Goal: Task Accomplishment & Management: Manage account settings

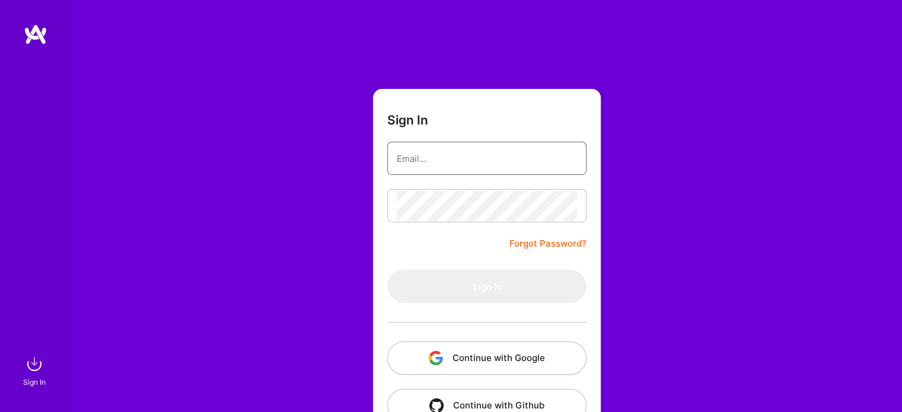
click at [505, 161] on input "email" at bounding box center [487, 159] width 180 height 30
type input "[EMAIL_ADDRESS][DOMAIN_NAME]"
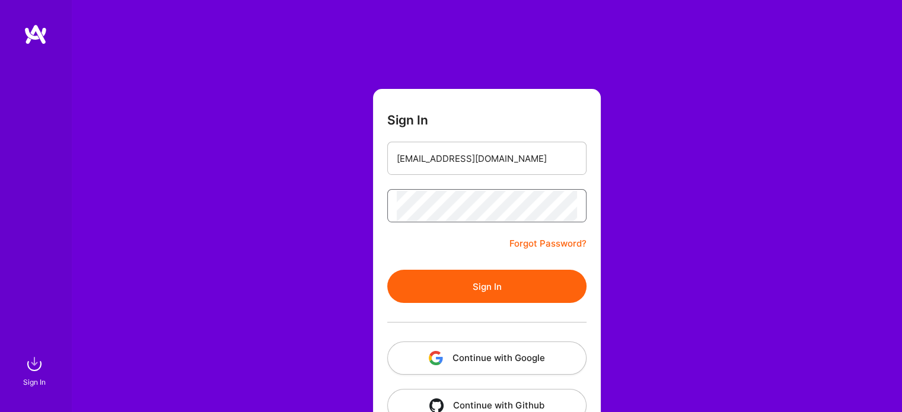
click at [387, 270] on button "Sign In" at bounding box center [486, 286] width 199 height 33
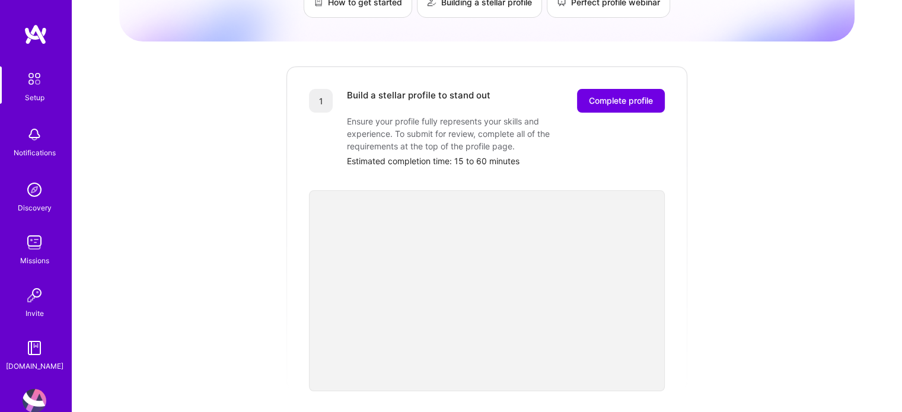
scroll to position [119, 0]
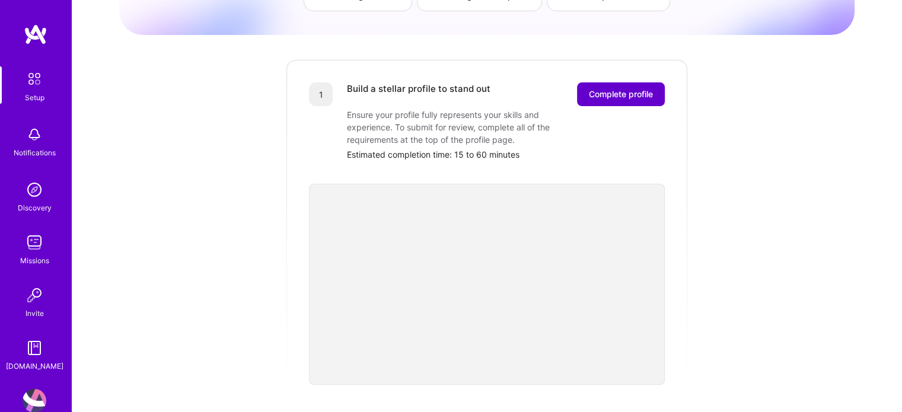
click at [593, 88] on span "Complete profile" at bounding box center [621, 94] width 64 height 12
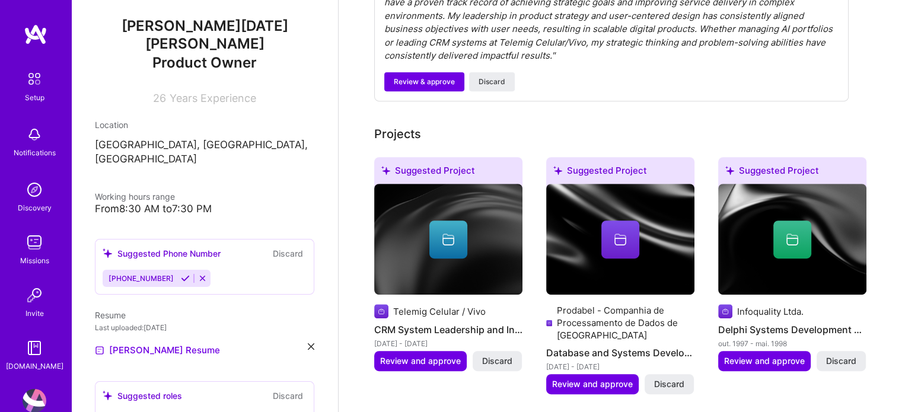
scroll to position [237, 0]
